Goal: Communication & Community: Participate in discussion

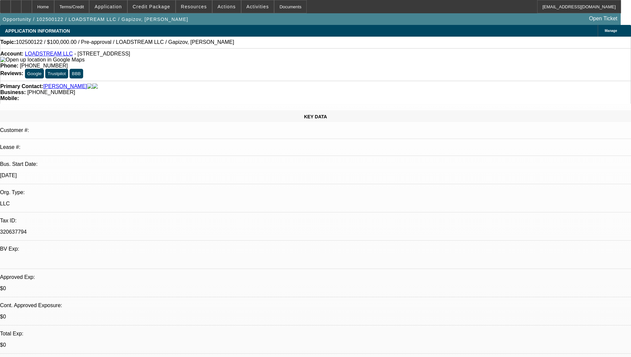
select select "0"
select select "2"
select select "0.1"
select select "4"
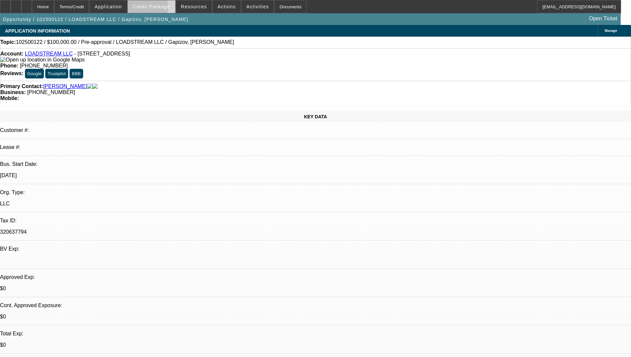
click at [154, 9] on span at bounding box center [152, 7] width 48 height 16
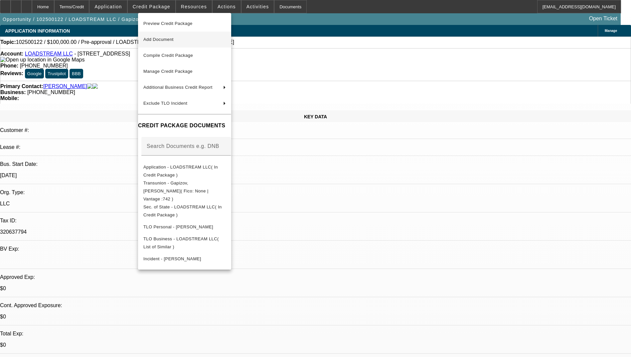
click at [174, 38] on span "Add Document" at bounding box center [158, 39] width 30 height 5
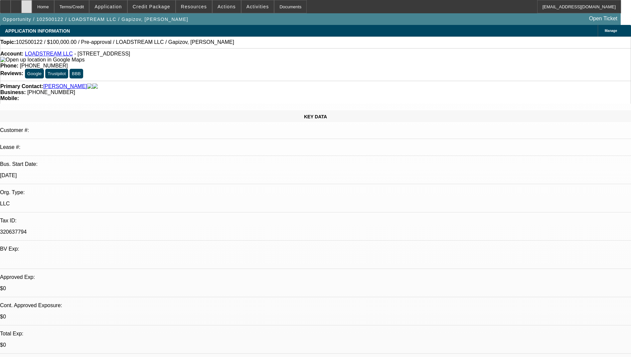
click at [27, 4] on icon at bounding box center [27, 4] width 0 height 0
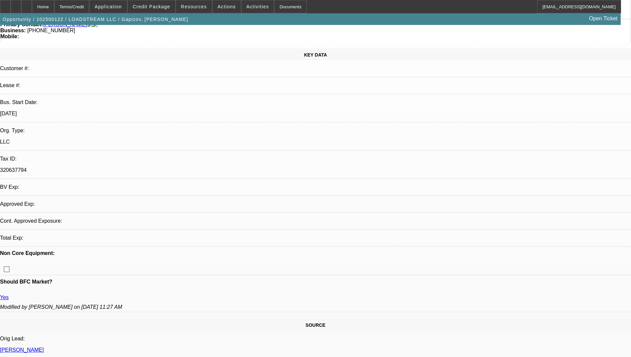
select select "0"
select select "2"
select select "0.1"
select select "4"
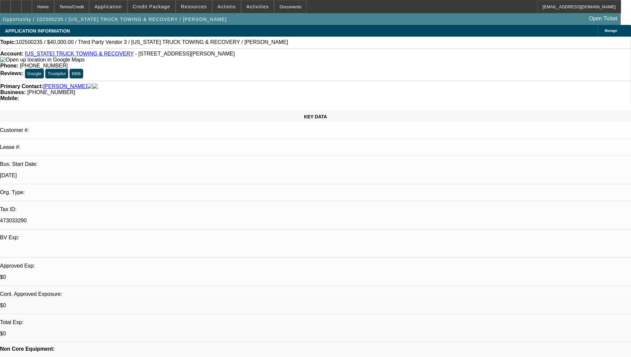
select select "0"
select select "2"
select select "0.1"
select select "4"
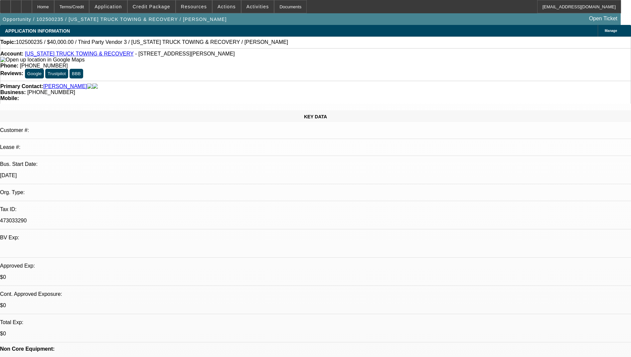
radio input "true"
drag, startPoint x: 548, startPoint y: 138, endPoint x: 423, endPoint y: 113, distance: 127.4
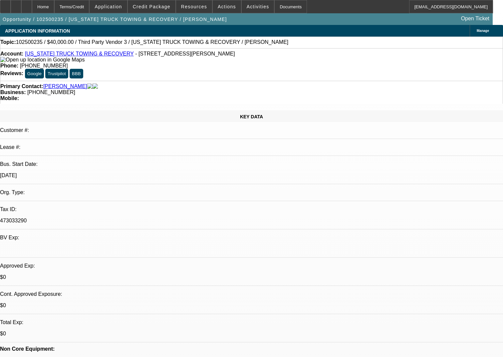
drag, startPoint x: 348, startPoint y: 133, endPoint x: 383, endPoint y: 145, distance: 36.4
drag, startPoint x: 350, startPoint y: 134, endPoint x: 364, endPoint y: 139, distance: 14.5
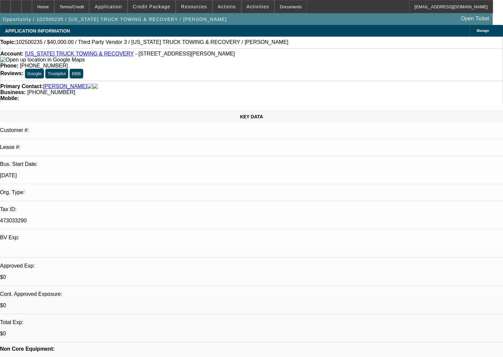
scroll to position [24, 0]
drag, startPoint x: 351, startPoint y: 134, endPoint x: 461, endPoint y: 150, distance: 110.3
paste textarea "Spoke with Pat at a convenient time. He is in the process of purchasing a 2020 …"
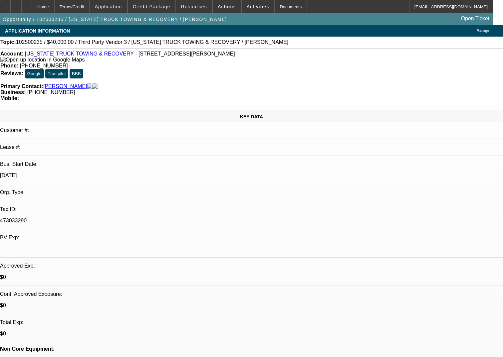
type textarea "Spoke with Pat at a convenient time. He is in the process of purchasing a 2020 …"
radio input "true"
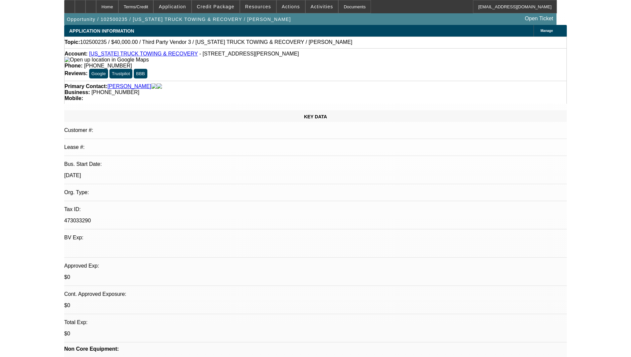
scroll to position [0, 0]
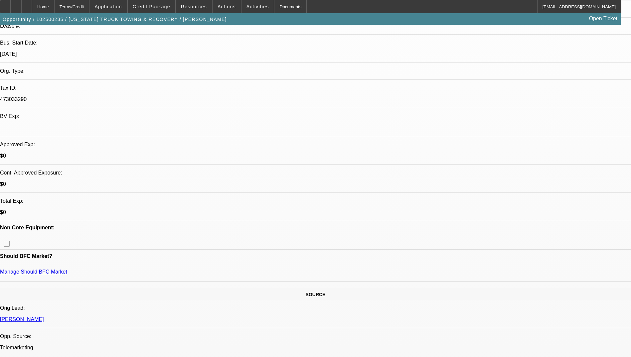
scroll to position [133, 0]
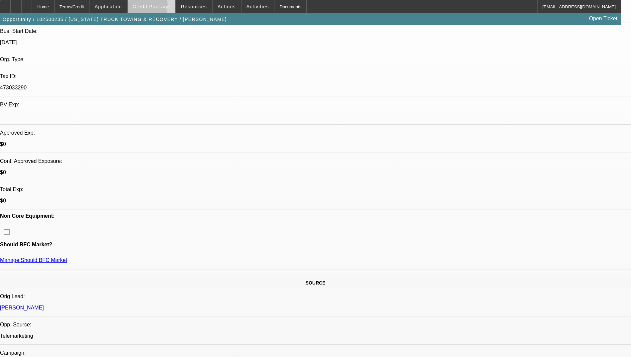
click at [149, 7] on span "Credit Package" at bounding box center [152, 6] width 38 height 5
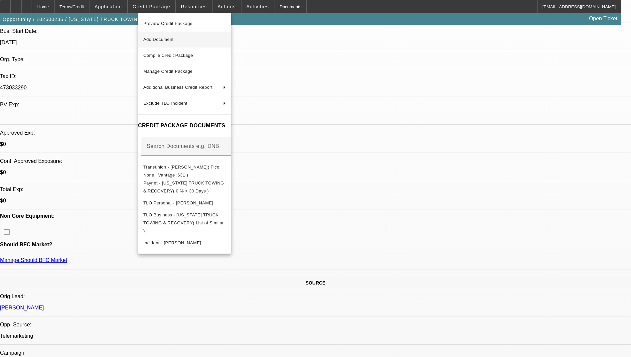
click at [174, 38] on span "Add Document" at bounding box center [158, 39] width 30 height 5
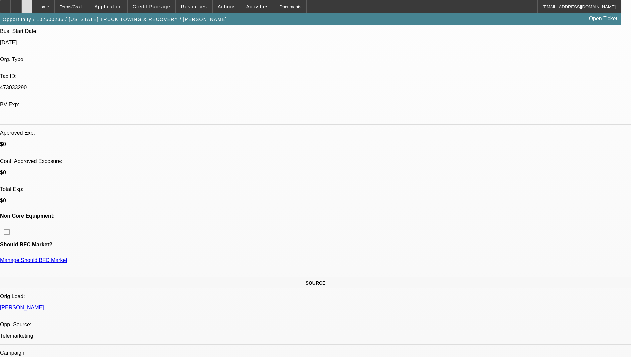
click at [27, 4] on icon at bounding box center [27, 4] width 0 height 0
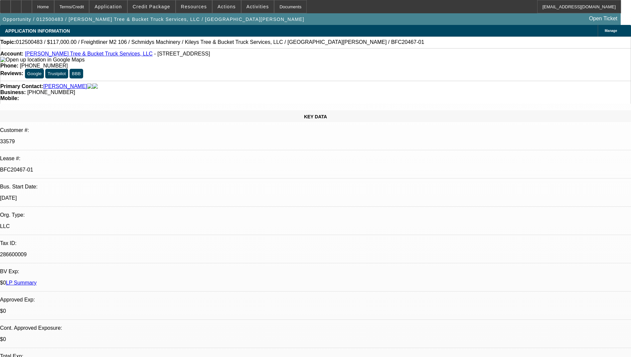
select select "0"
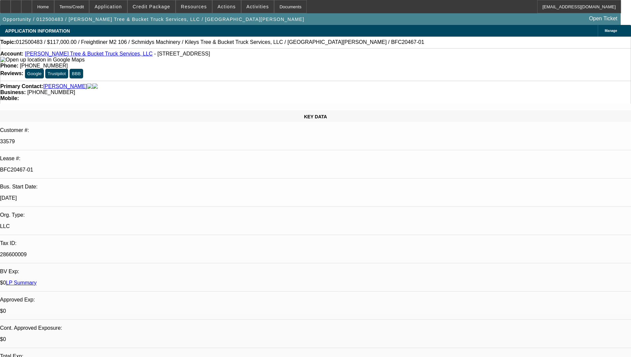
select select "0"
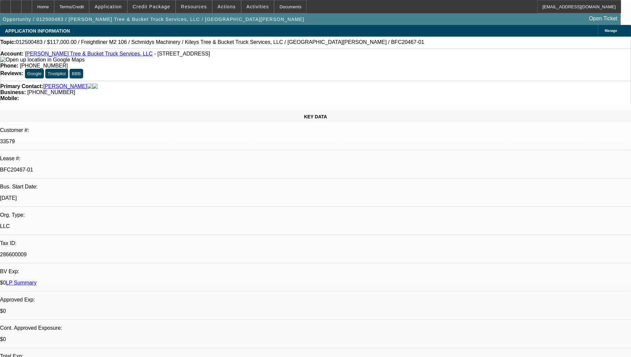
select select "0"
select select "1"
select select "3"
select select "6"
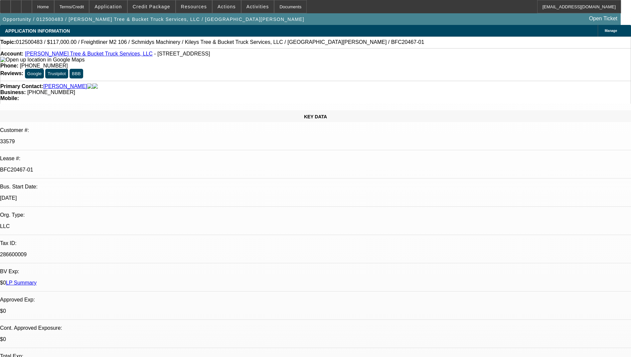
select select "1"
select select "3"
select select "6"
select select "1"
select select "3"
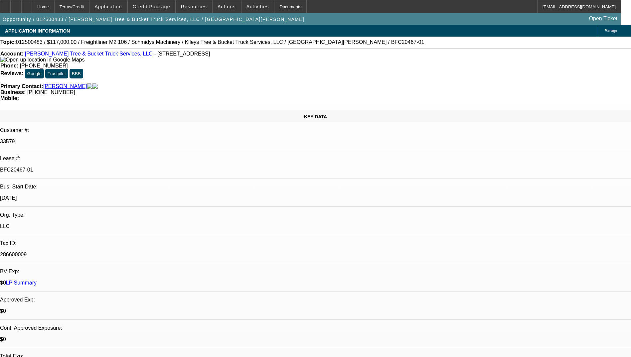
select select "6"
select select "1"
select select "3"
select select "6"
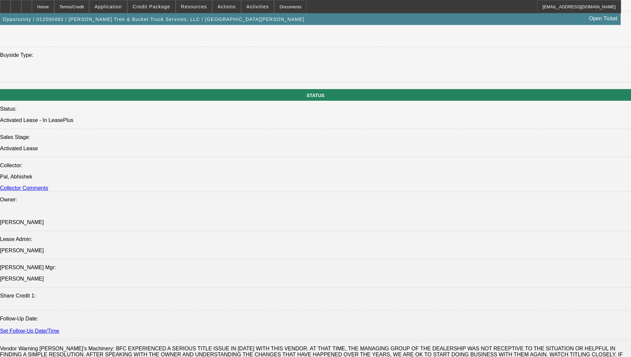
scroll to position [666, 0]
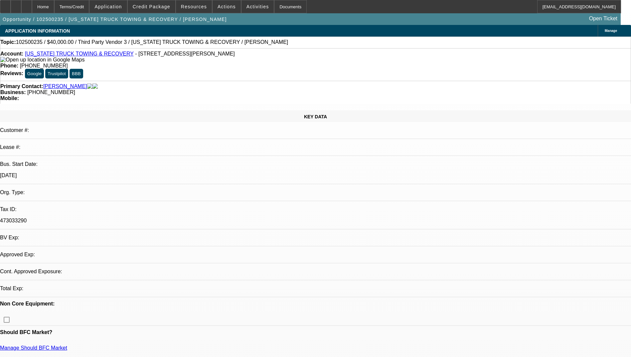
select select "0"
select select "2"
select select "0.1"
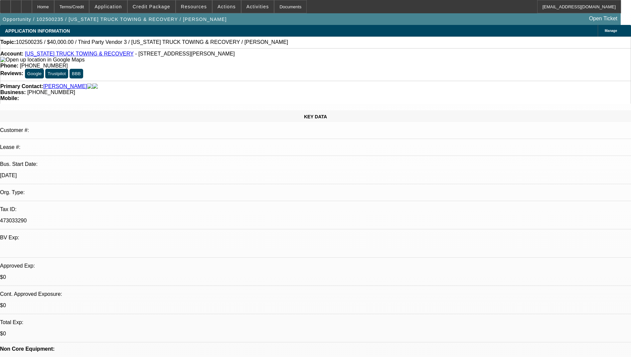
select select "1"
select select "2"
select select "4"
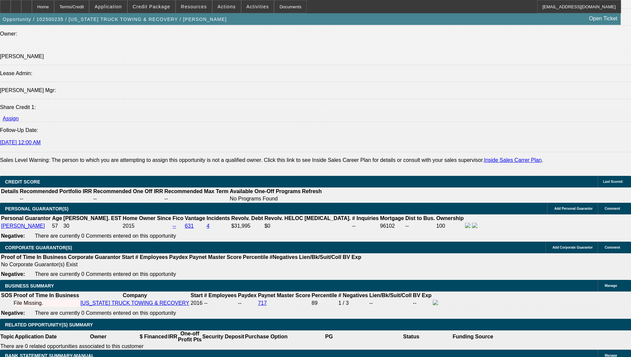
scroll to position [799, 0]
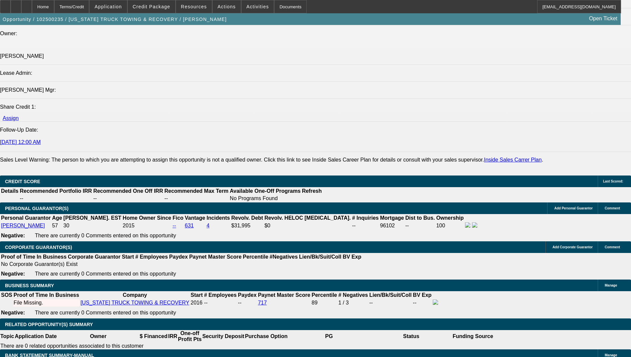
type input "$7,000.00"
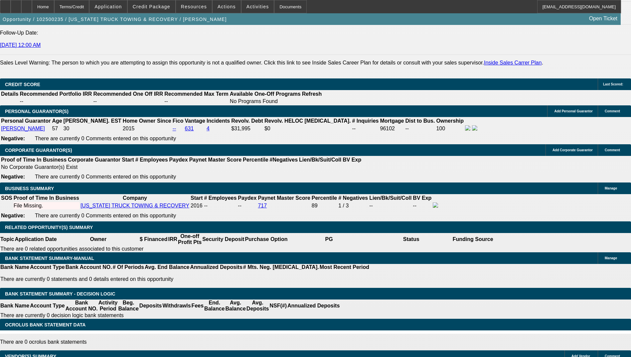
scroll to position [898, 0]
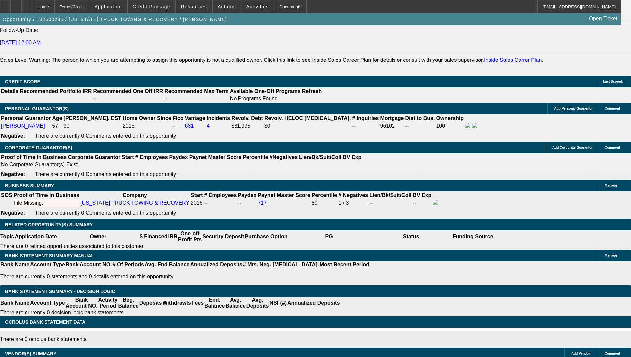
type input "$1,050.00"
type input "$2,100.00"
type input "1"
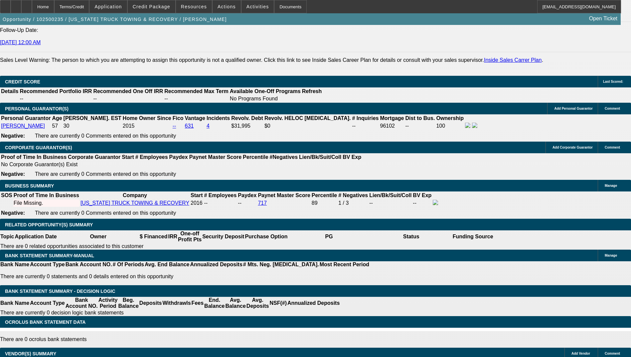
type input "1"
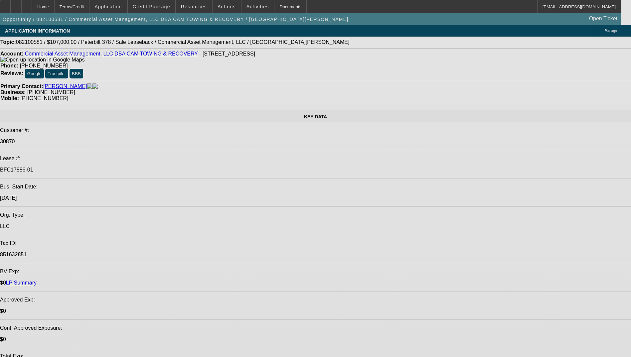
select select "0"
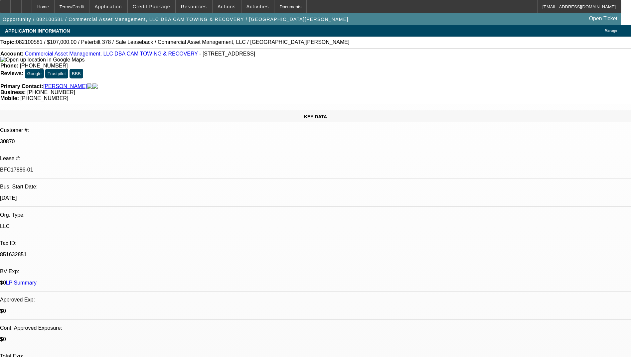
select select "0"
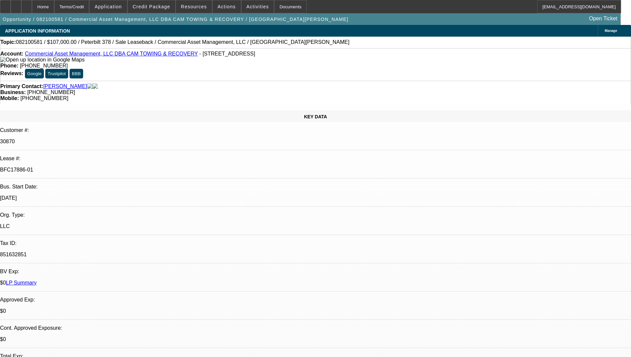
select select "0"
select select "0.1"
select select "0"
select select "2"
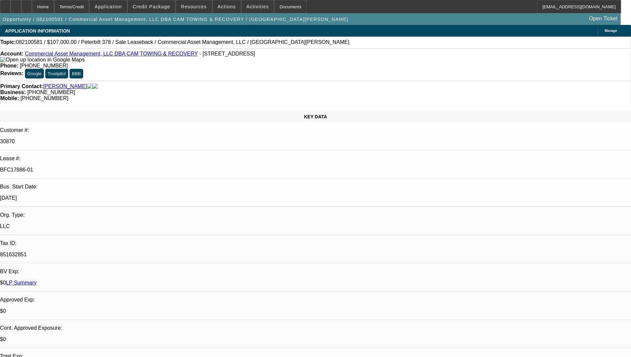
select select "0.1"
select select "1"
select select "2"
select select "6"
select select "1"
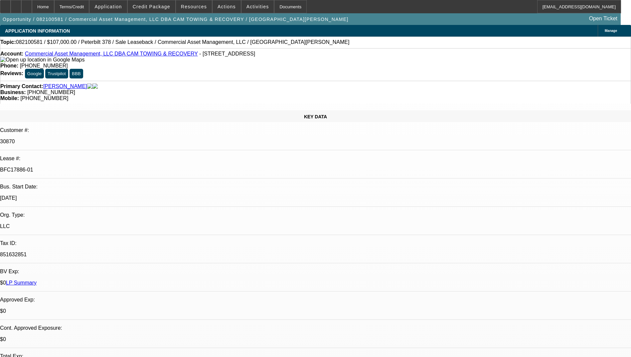
select select "2"
select select "6"
select select "1"
select select "2"
select select "6"
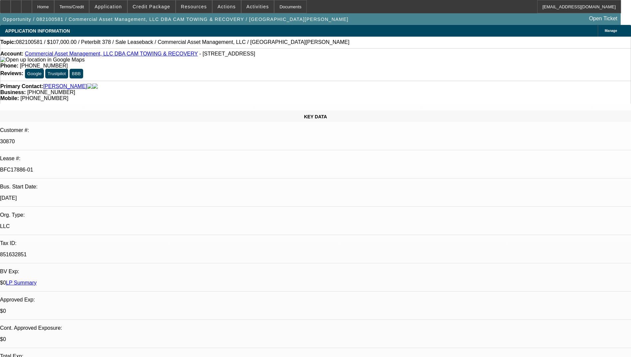
select select "1"
select select "2"
select select "6"
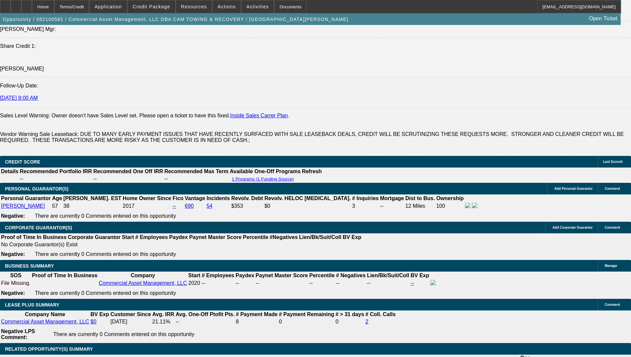
scroll to position [898, 0]
